Goal: Navigation & Orientation: Find specific page/section

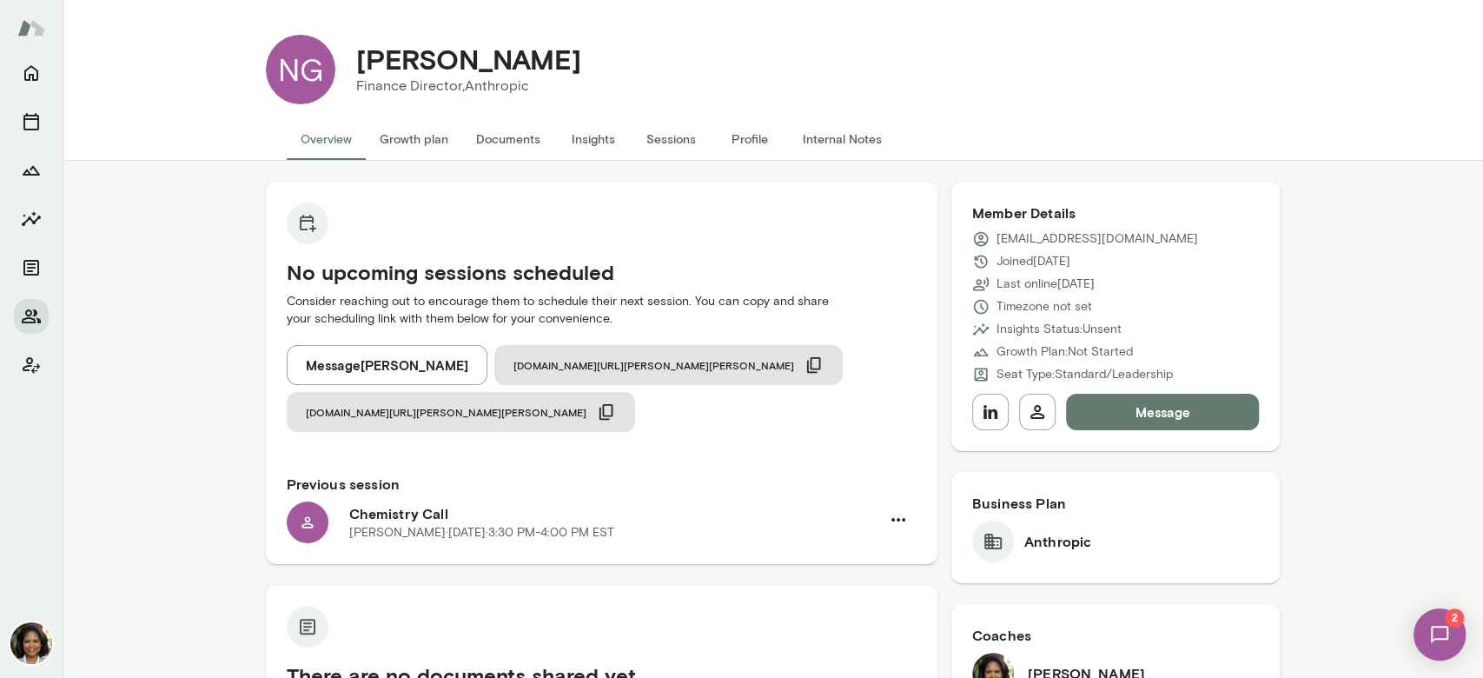
scroll to position [348, 0]
click at [20, 311] on button "Members" at bounding box center [31, 316] width 35 height 35
